Goal: Task Accomplishment & Management: Complete application form

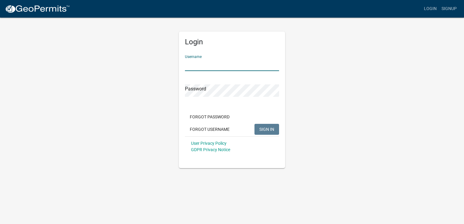
click at [225, 67] on input "Username" at bounding box center [232, 65] width 94 height 12
type input "[PERSON_NAME].[PERSON_NAME]"
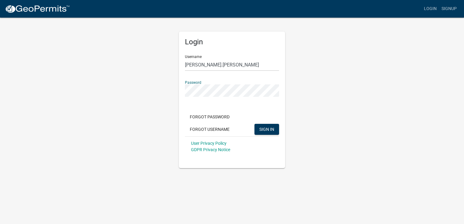
click at [255, 124] on button "SIGN IN" at bounding box center [267, 129] width 25 height 11
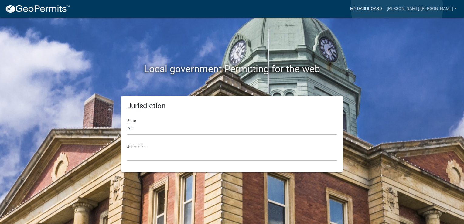
click at [385, 7] on link "My Dashboard" at bounding box center [366, 9] width 37 height 12
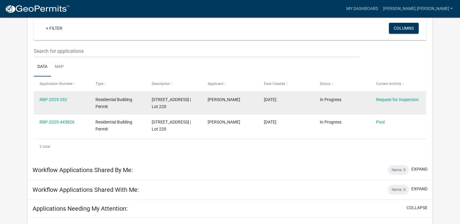
scroll to position [49, 0]
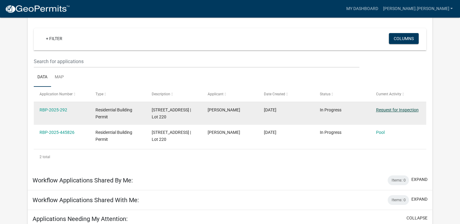
click at [396, 111] on link "Request for Inspection" at bounding box center [396, 110] width 43 height 5
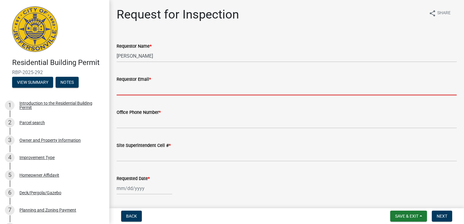
click at [146, 87] on input "Requestor Email *" at bounding box center [287, 89] width 340 height 12
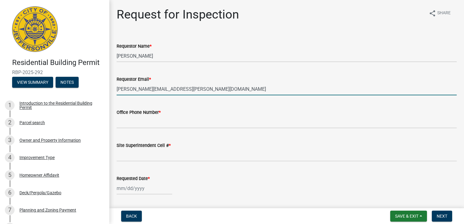
type input "[PERSON_NAME][EMAIL_ADDRESS][PERSON_NAME][DOMAIN_NAME]"
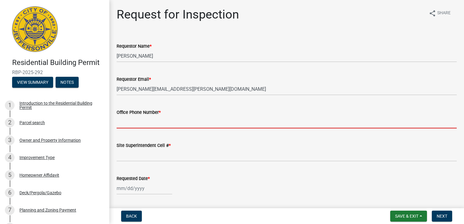
click at [163, 124] on input "Office Phone Number *" at bounding box center [287, 122] width 340 height 12
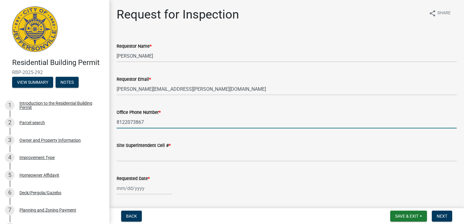
type input "8122073867"
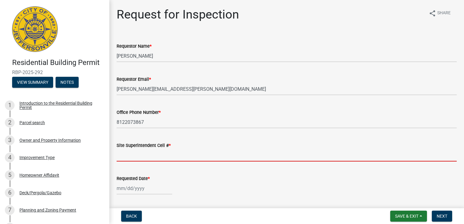
click at [160, 158] on input "Site Superintendent Cell # *" at bounding box center [287, 155] width 340 height 12
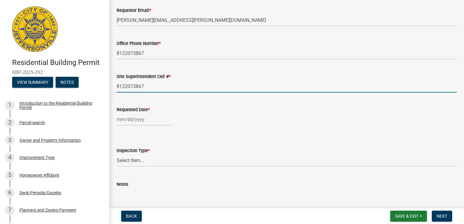
scroll to position [97, 0]
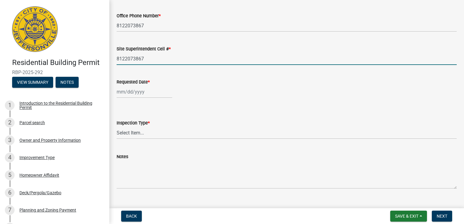
type input "8122073867"
click at [125, 92] on div at bounding box center [145, 92] width 56 height 12
select select "8"
select select "2025"
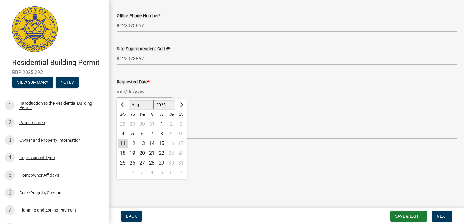
click at [122, 142] on div "11" at bounding box center [123, 144] width 10 height 10
type input "[DATE]"
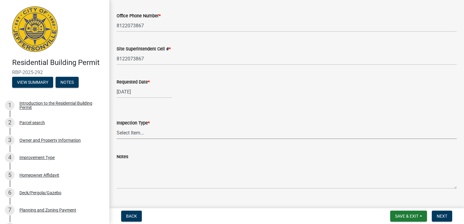
click at [139, 133] on select "Select Item... Footer Foundation Framing Final" at bounding box center [287, 133] width 340 height 12
click at [117, 127] on select "Select Item... Footer Foundation Framing Final" at bounding box center [287, 133] width 340 height 12
select select "5905b6c6-73a3-4561-9a25-e231032c58c8"
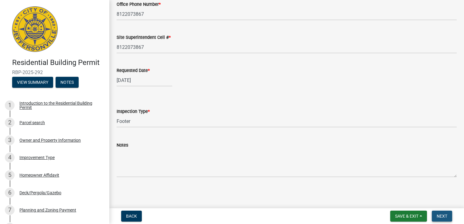
click at [442, 215] on span "Next" at bounding box center [442, 216] width 11 height 5
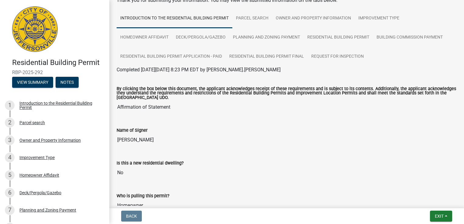
scroll to position [0, 0]
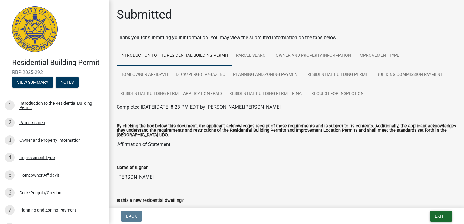
click at [447, 217] on button "Exit" at bounding box center [441, 216] width 22 height 11
click at [428, 192] on button "Save" at bounding box center [428, 186] width 49 height 15
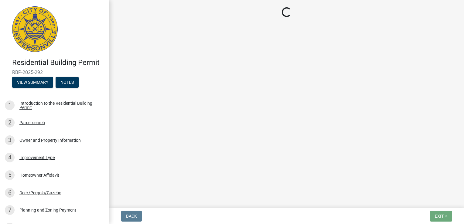
select select "5905b6c6-73a3-4561-9a25-e231032c58c8"
